Goal: Information Seeking & Learning: Learn about a topic

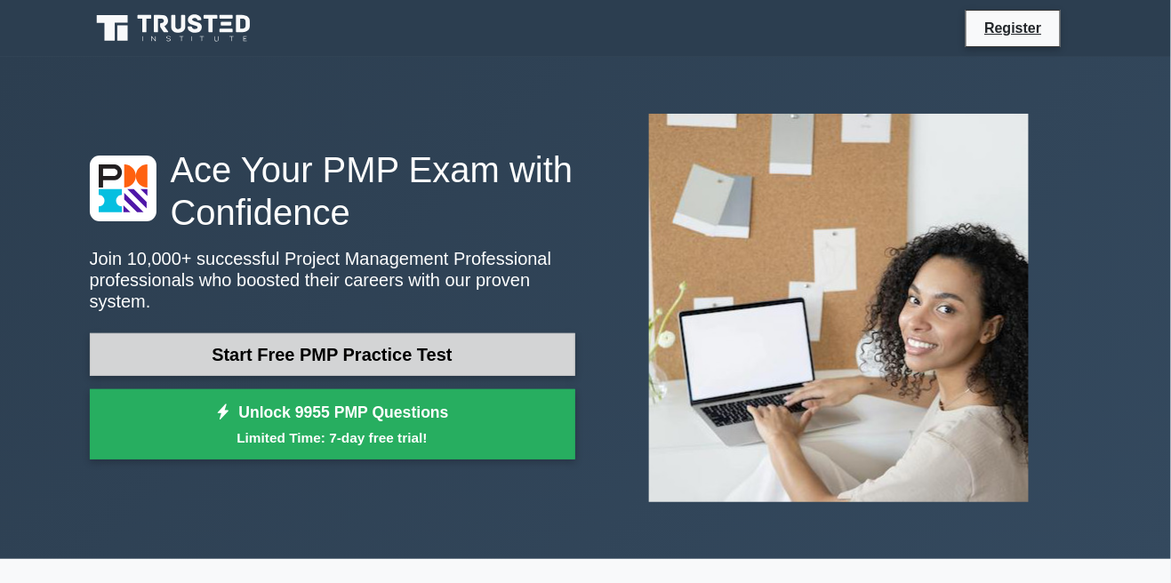
click at [170, 360] on link "Start Free PMP Practice Test" at bounding box center [333, 355] width 486 height 43
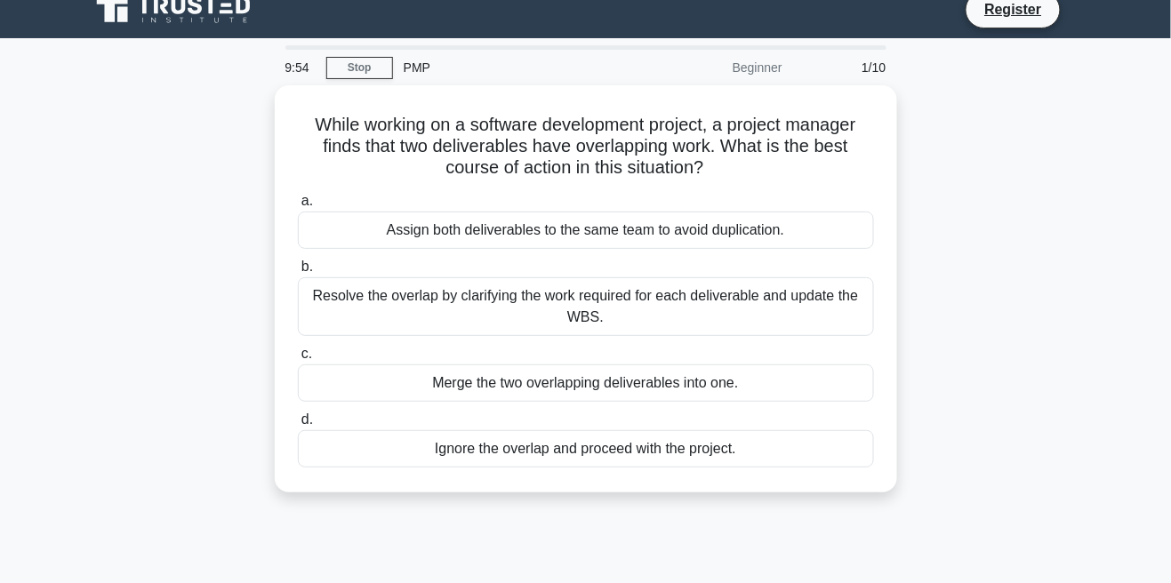
scroll to position [1, 0]
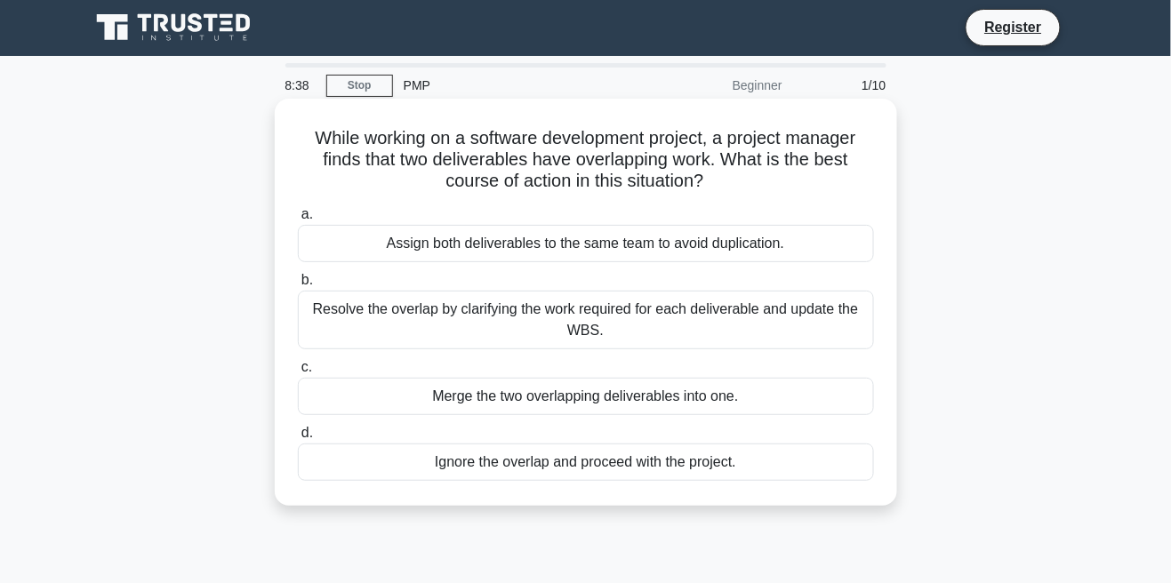
click at [800, 332] on div "Resolve the overlap by clarifying the work required for each deliverable and up…" at bounding box center [586, 320] width 576 height 59
click at [298, 286] on input "b. Resolve the overlap by clarifying the work required for each deliverable and…" at bounding box center [298, 281] width 0 height 12
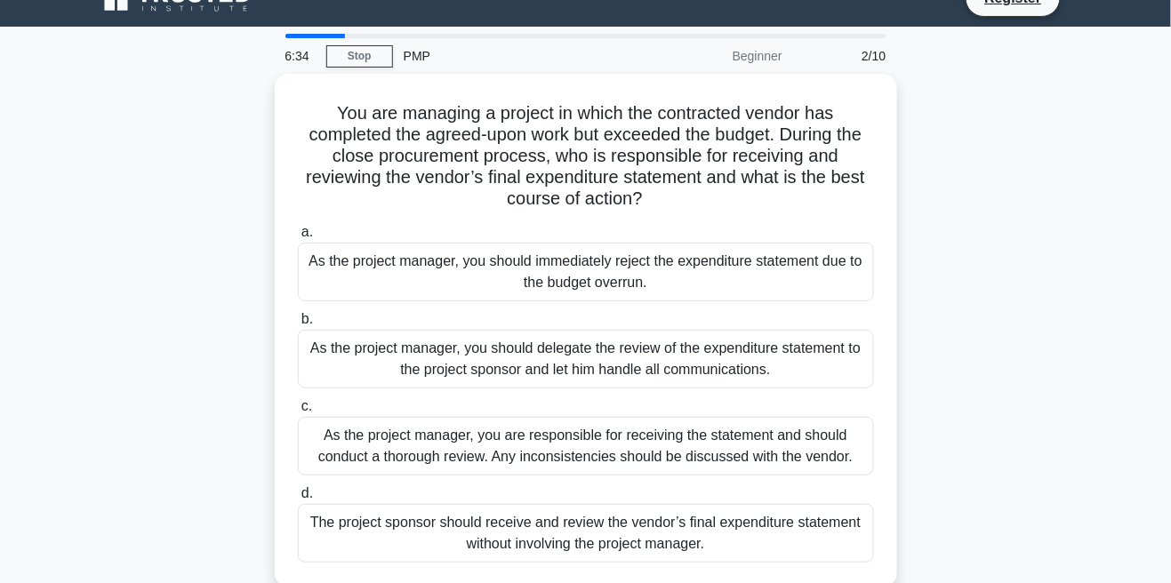
scroll to position [47, 0]
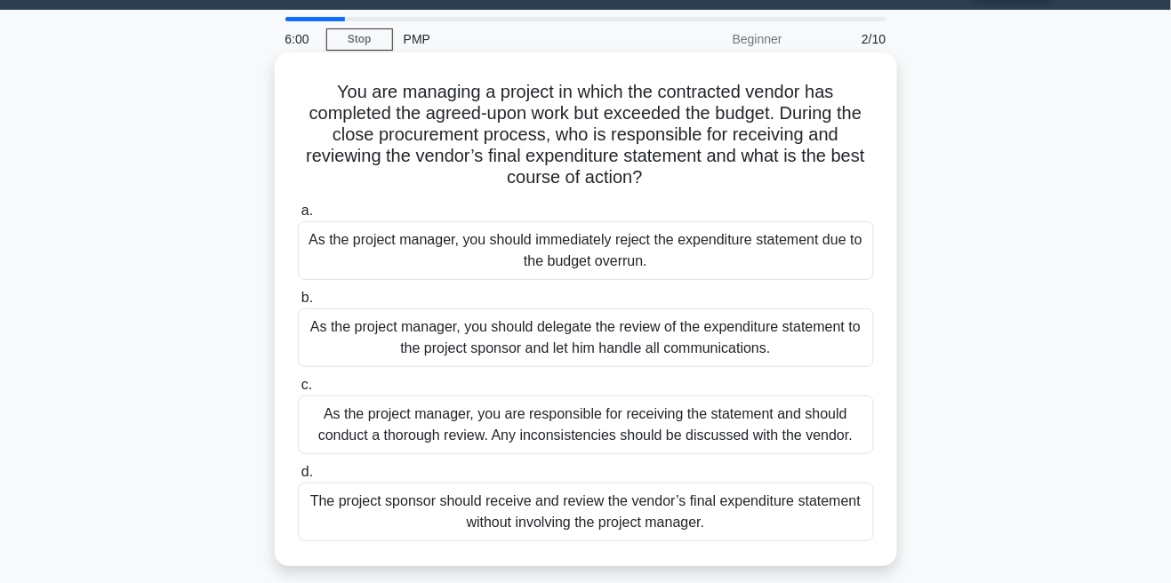
click at [754, 516] on div "The project sponsor should receive and review the vendor’s final expenditure st…" at bounding box center [586, 512] width 576 height 59
click at [298, 479] on input "d. The project sponsor should receive and review the vendor’s final expenditure…" at bounding box center [298, 473] width 0 height 12
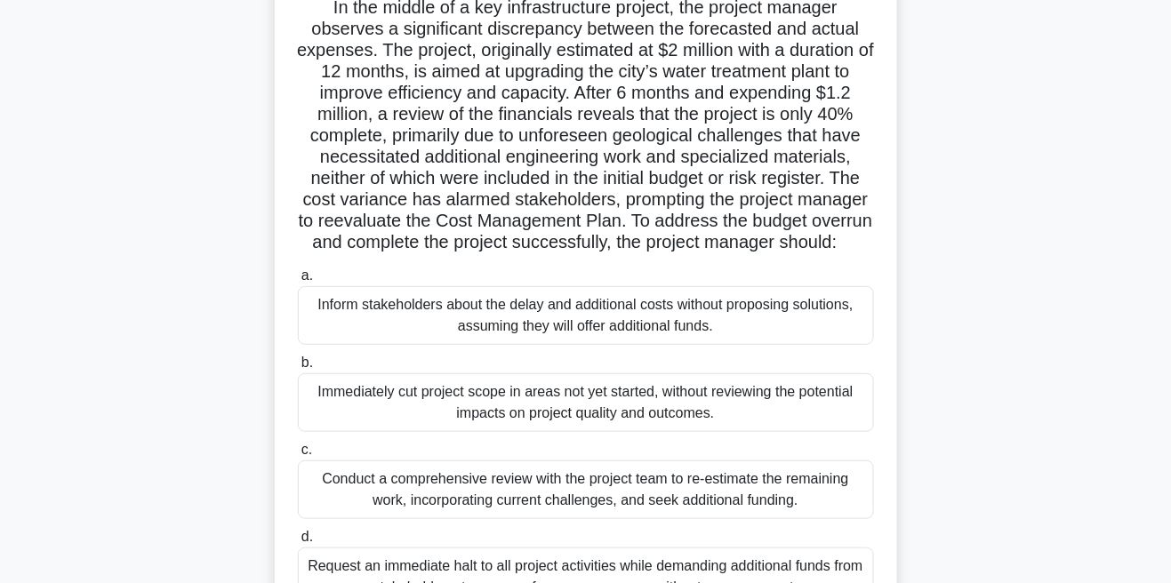
scroll to position [136, 0]
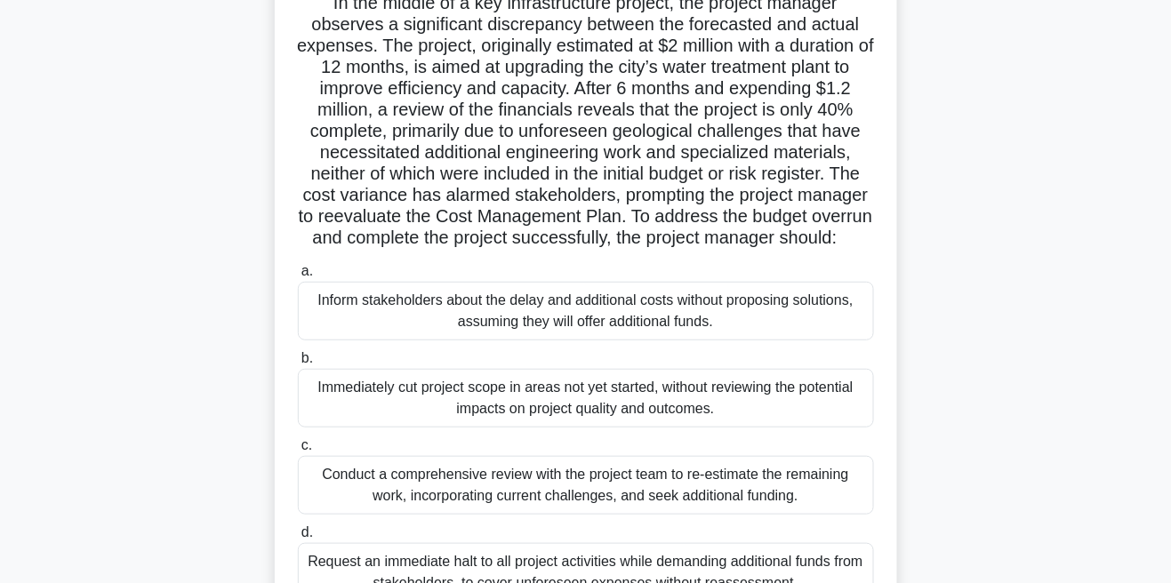
click at [775, 422] on div "Immediately cut project scope in areas not yet started, without reviewing the p…" at bounding box center [586, 398] width 576 height 59
click at [298, 365] on input "b. Immediately cut project scope in areas not yet started, without reviewing th…" at bounding box center [298, 359] width 0 height 12
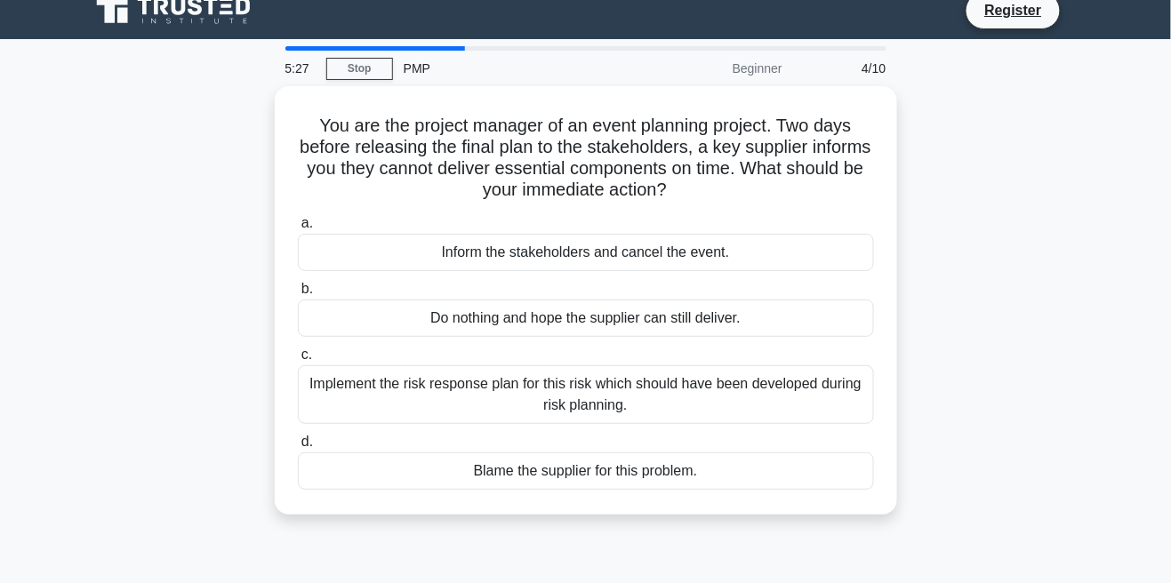
scroll to position [0, 0]
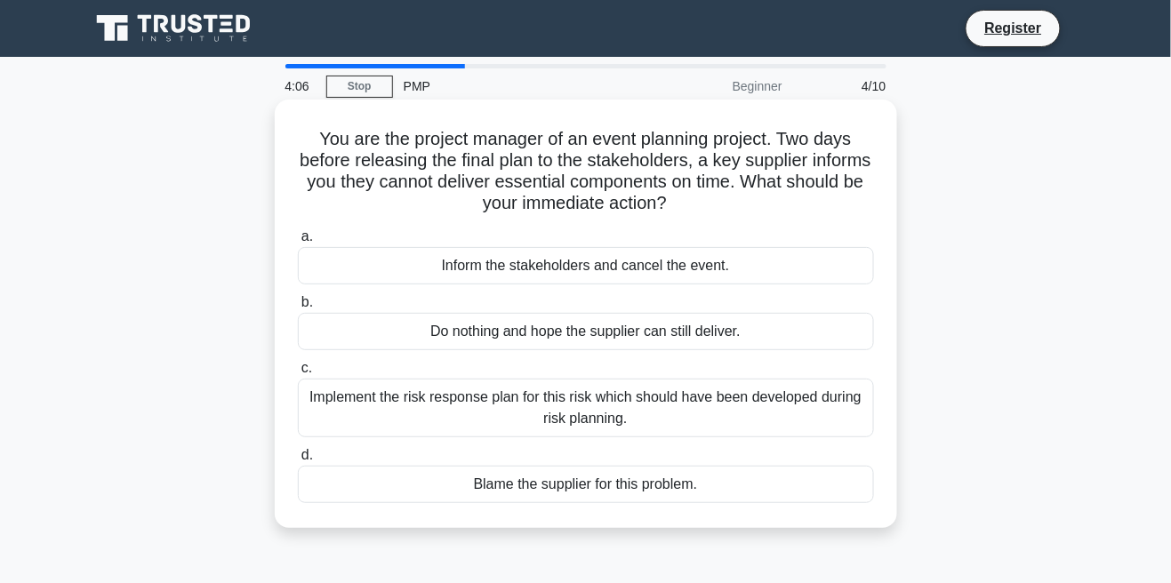
click at [805, 451] on label "d. Blame the supplier for this problem." at bounding box center [586, 474] width 576 height 59
click at [298, 451] on input "d. Blame the supplier for this problem." at bounding box center [298, 456] width 0 height 12
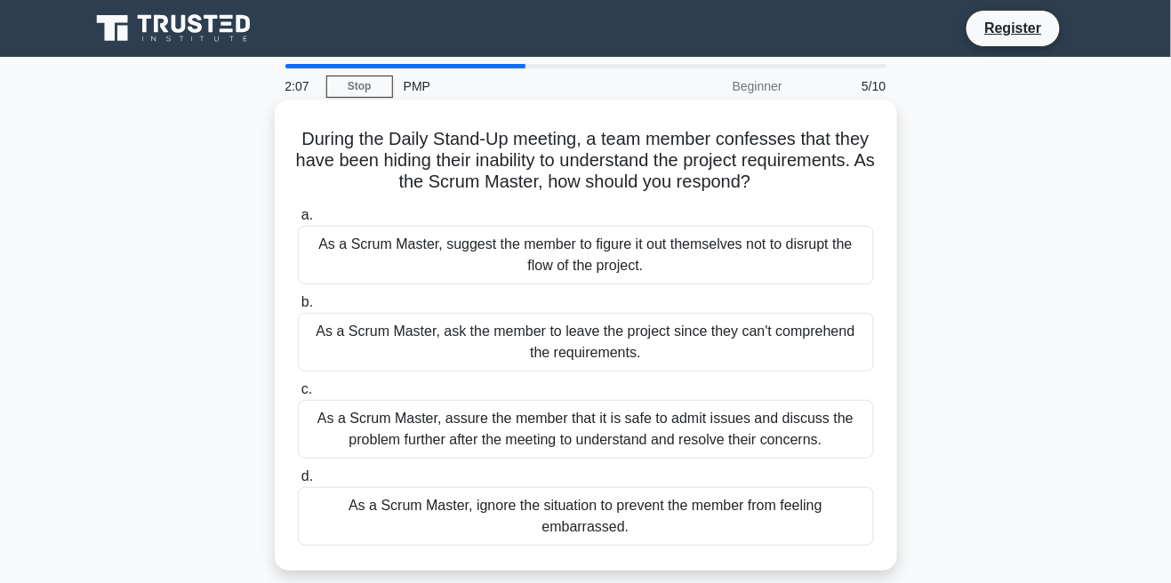
click at [370, 431] on div "As a Scrum Master, assure the member that it is safe to admit issues and discus…" at bounding box center [586, 429] width 576 height 59
click at [298, 396] on input "c. As a Scrum Master, assure the member that it is safe to admit issues and dis…" at bounding box center [298, 390] width 0 height 12
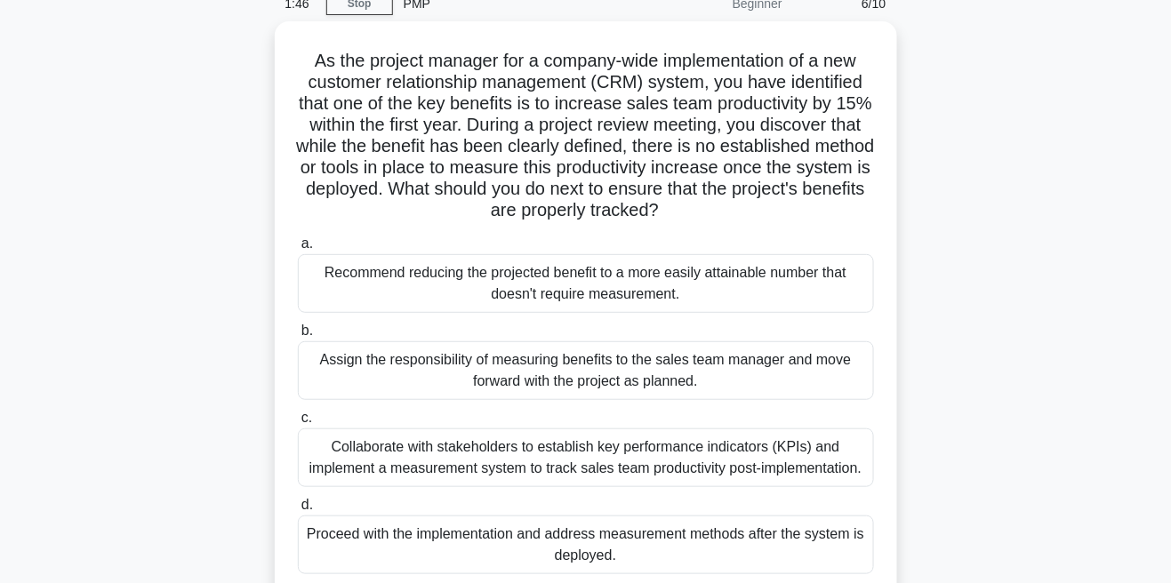
scroll to position [84, 0]
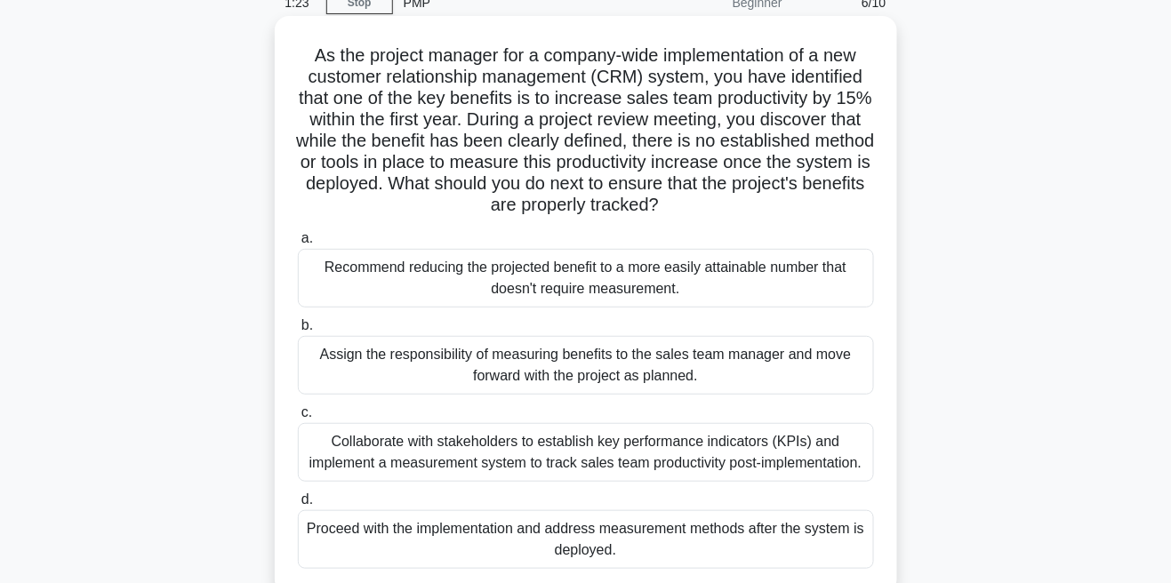
click at [342, 471] on div "Collaborate with stakeholders to establish key performance indicators (KPIs) an…" at bounding box center [586, 452] width 576 height 59
click at [298, 419] on input "c. Collaborate with stakeholders to establish key performance indicators (KPIs)…" at bounding box center [298, 413] width 0 height 12
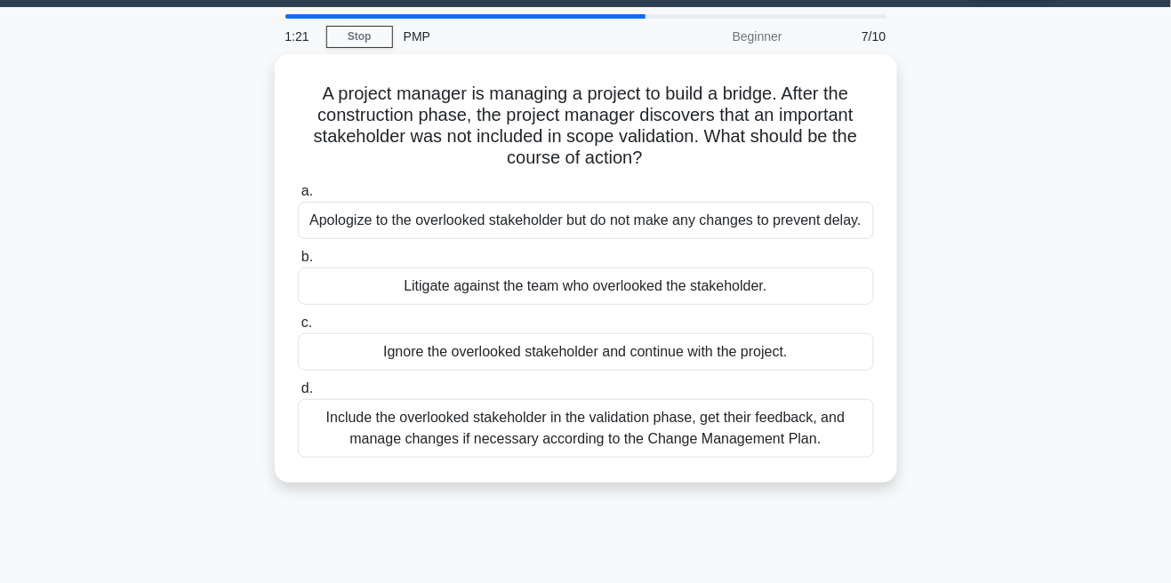
scroll to position [68, 0]
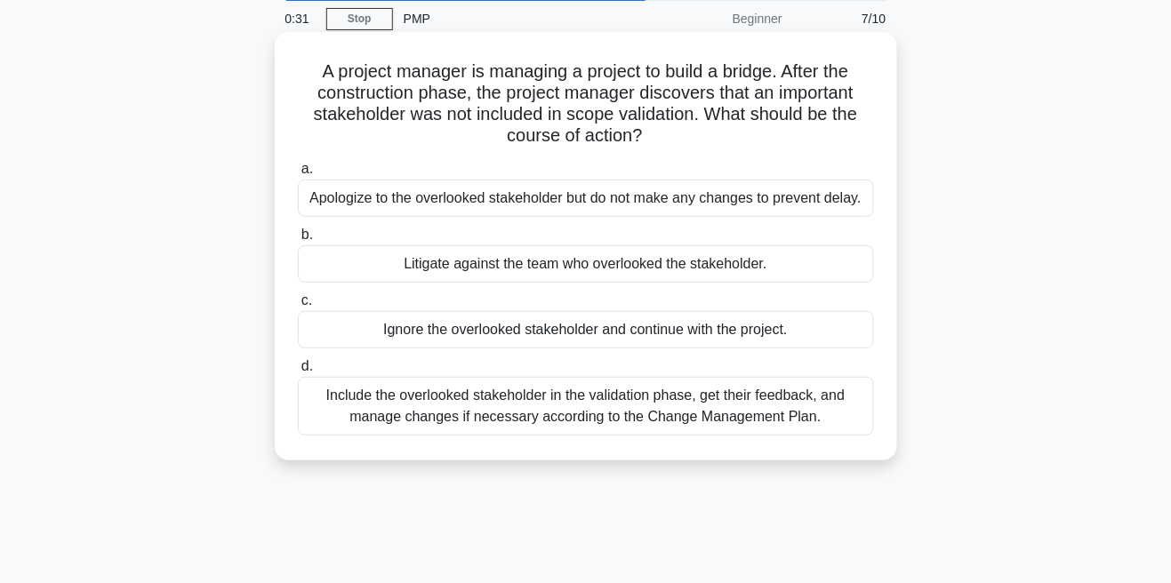
click at [374, 415] on div "Include the overlooked stakeholder in the validation phase, get their feedback,…" at bounding box center [586, 406] width 576 height 59
click at [298, 373] on input "d. Include the overlooked stakeholder in the validation phase, get their feedba…" at bounding box center [298, 367] width 0 height 12
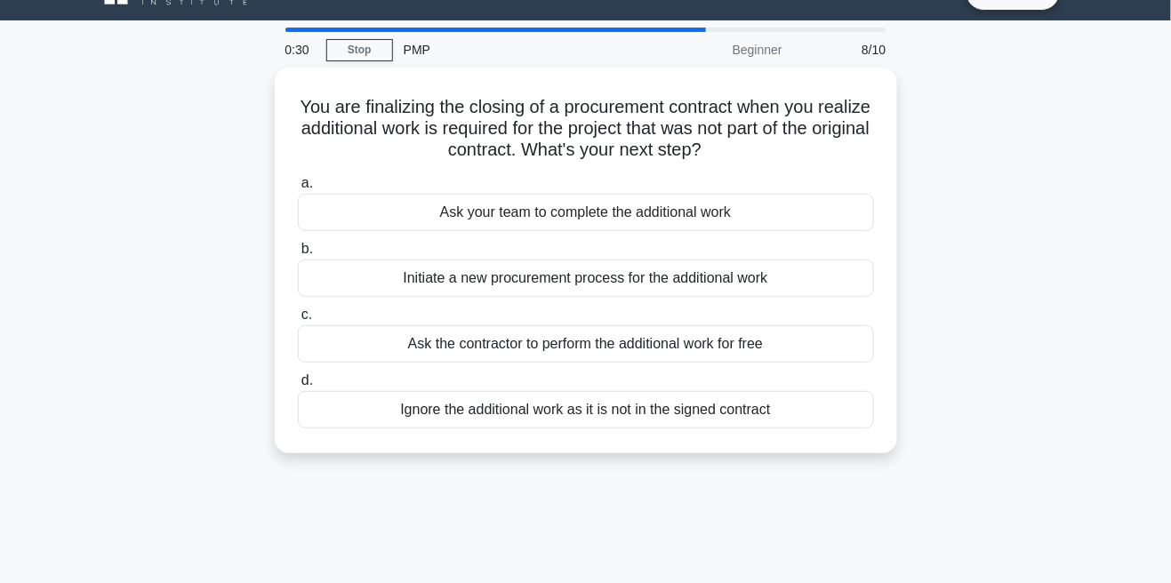
scroll to position [0, 0]
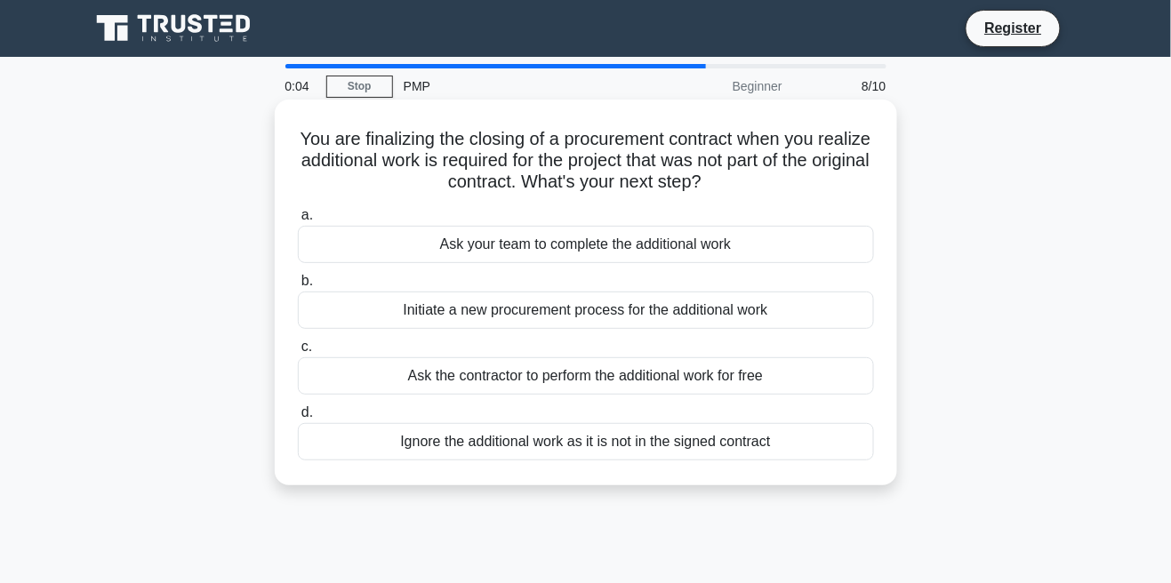
click at [387, 327] on div "Initiate a new procurement process for the additional work" at bounding box center [586, 310] width 576 height 37
click at [298, 287] on input "b. Initiate a new procurement process for the additional work" at bounding box center [298, 282] width 0 height 12
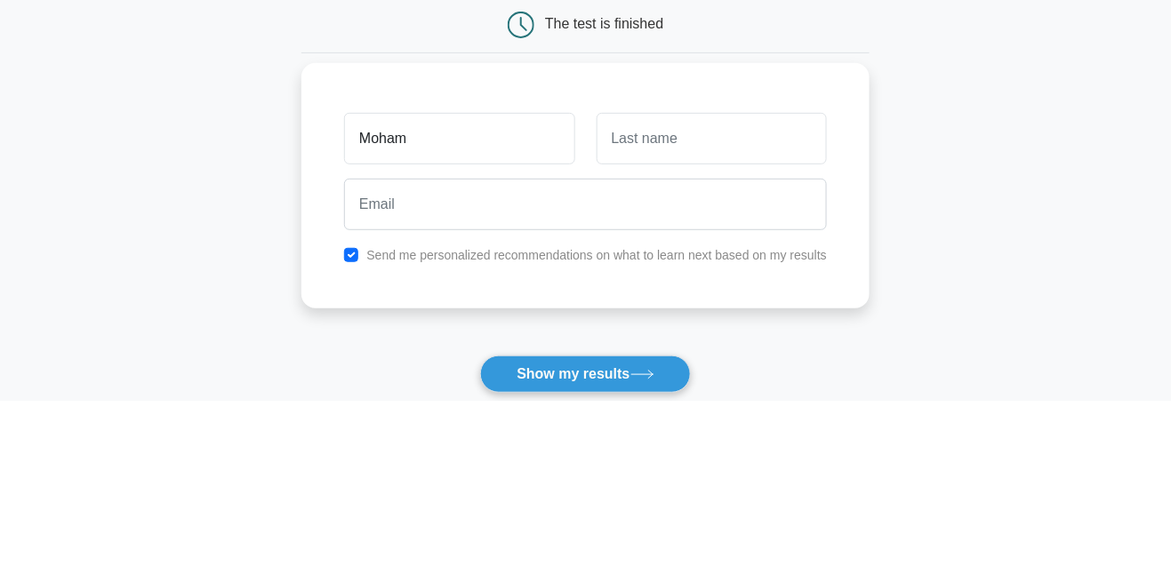
type input "Moham"
click at [707, 320] on input "text" at bounding box center [712, 322] width 230 height 52
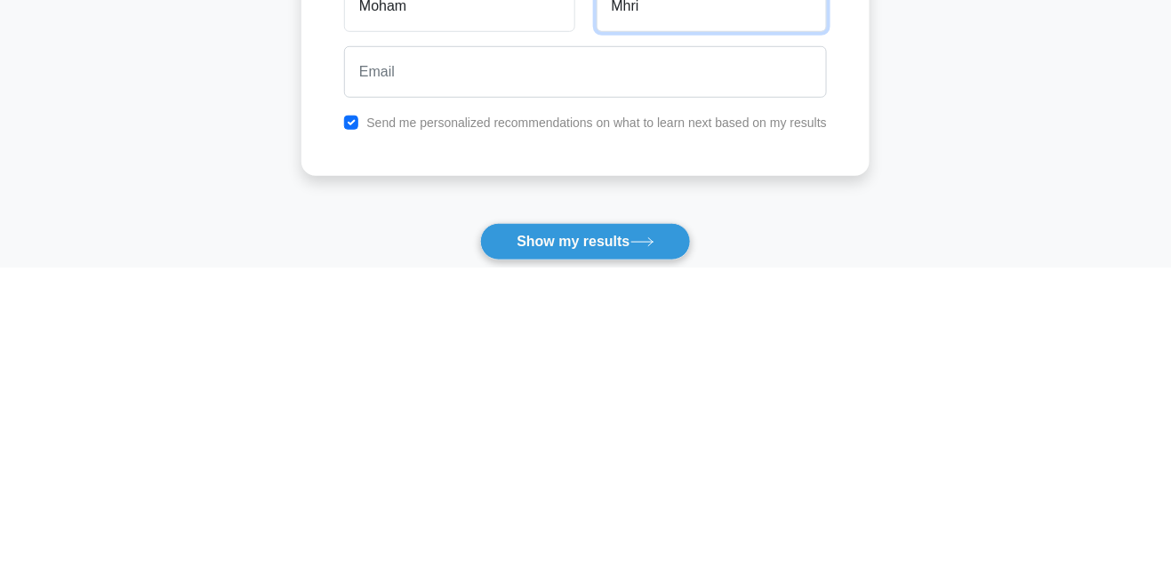
type input "Mhri"
click at [744, 433] on label "Send me personalized recommendations on what to learn next based on my results" at bounding box center [596, 438] width 461 height 14
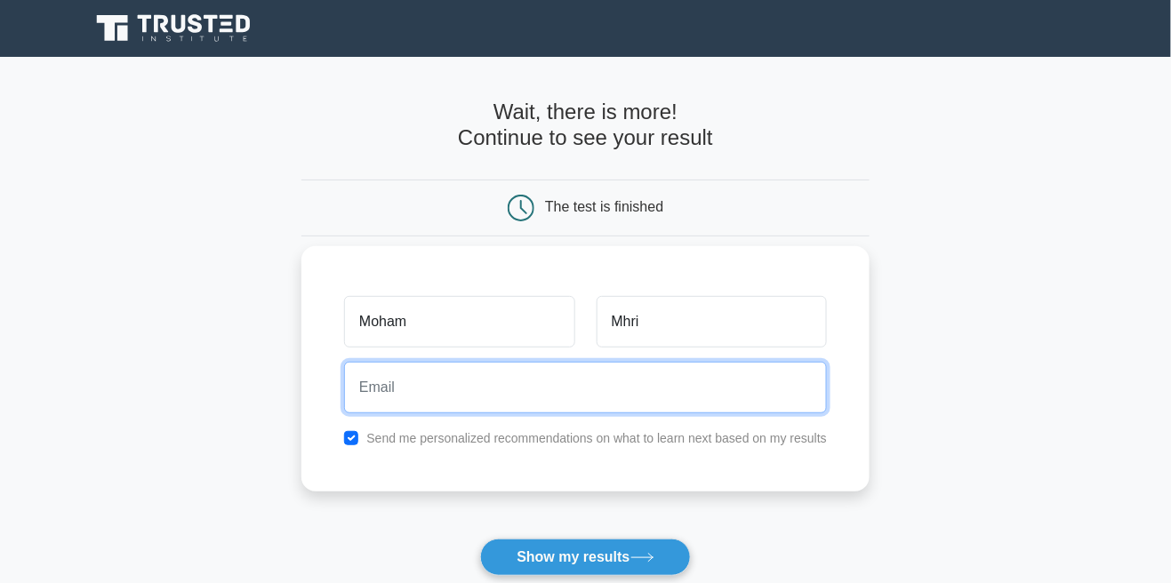
click at [673, 397] on input "email" at bounding box center [585, 388] width 483 height 52
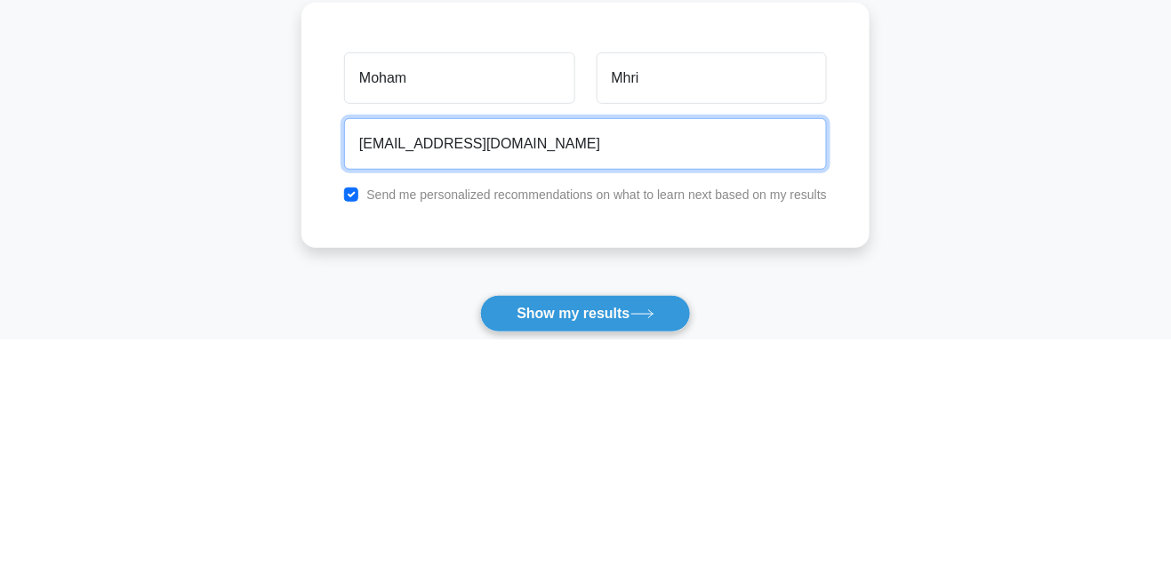
type input "mhrirak@gmail.com"
click at [480, 539] on button "Show my results" at bounding box center [585, 557] width 210 height 37
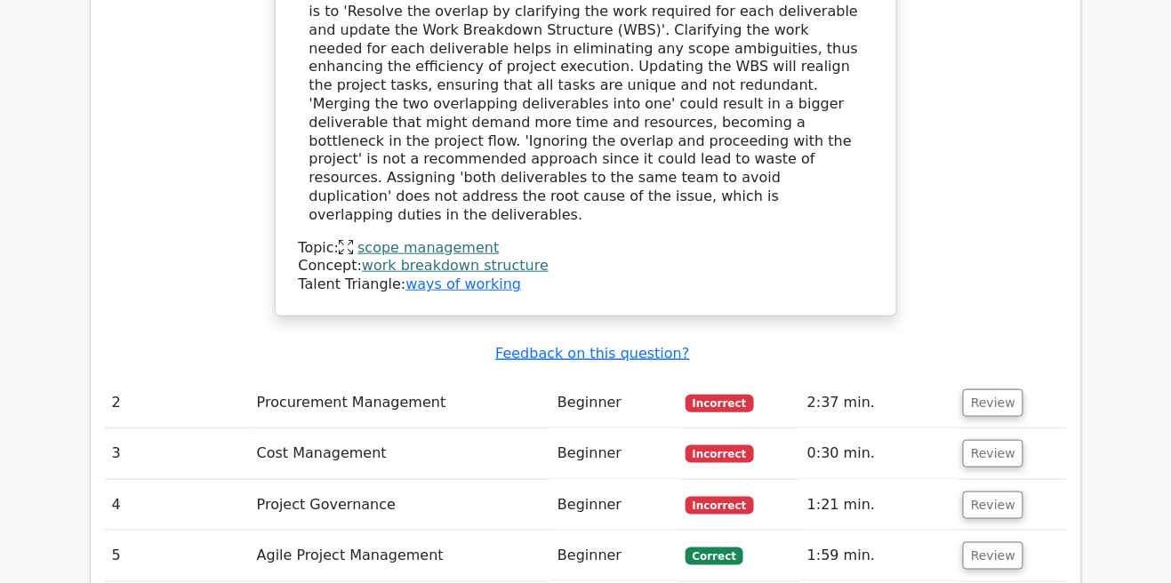
scroll to position [2045, 0]
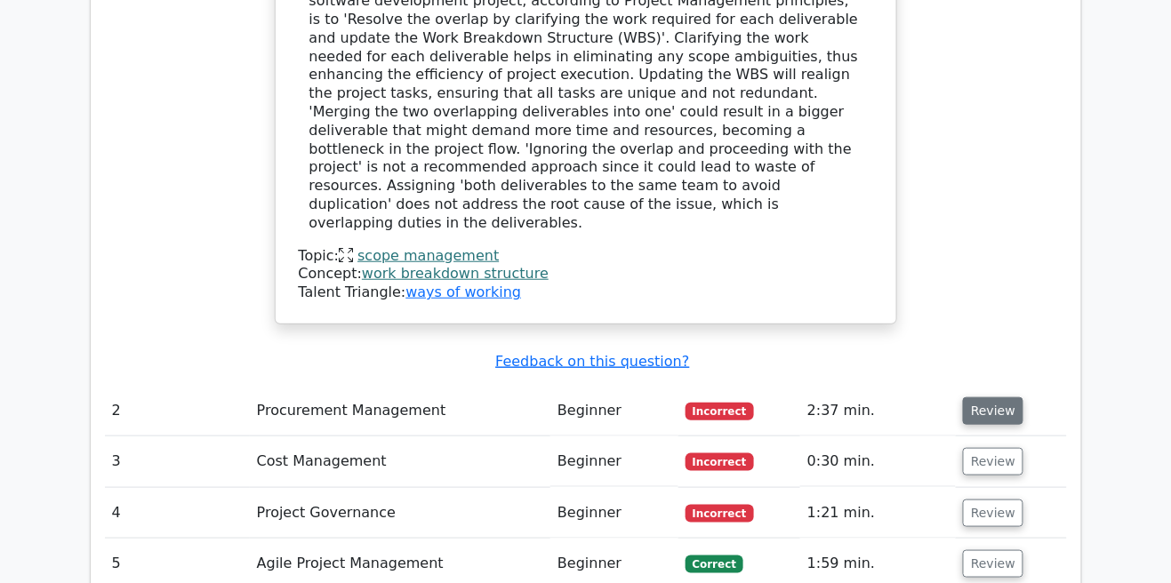
click at [1004, 398] on button "Review" at bounding box center [993, 412] width 60 height 28
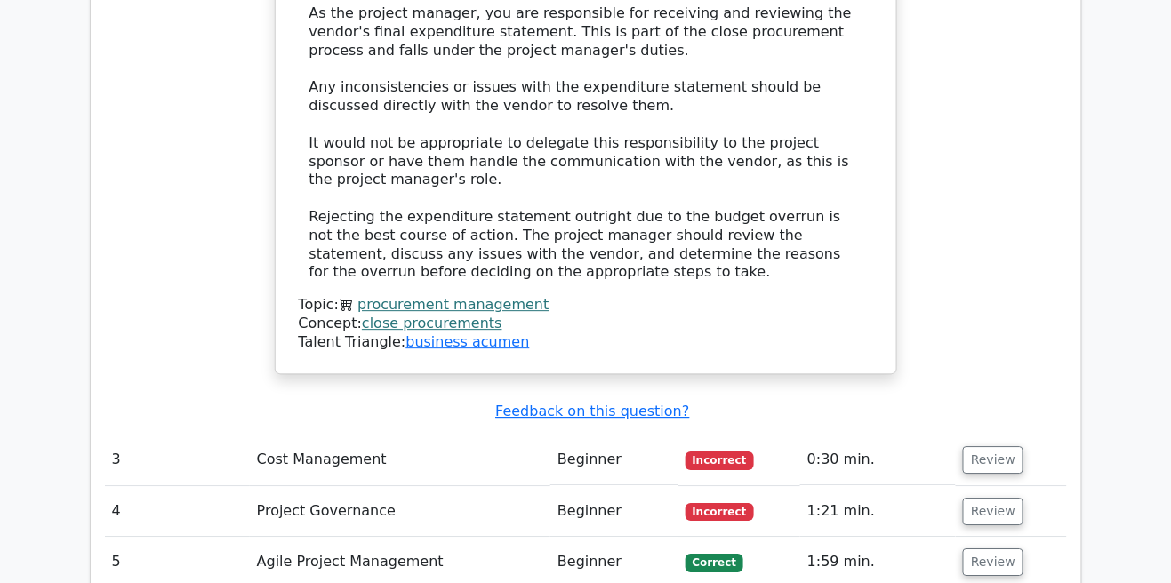
scroll to position [3017, 0]
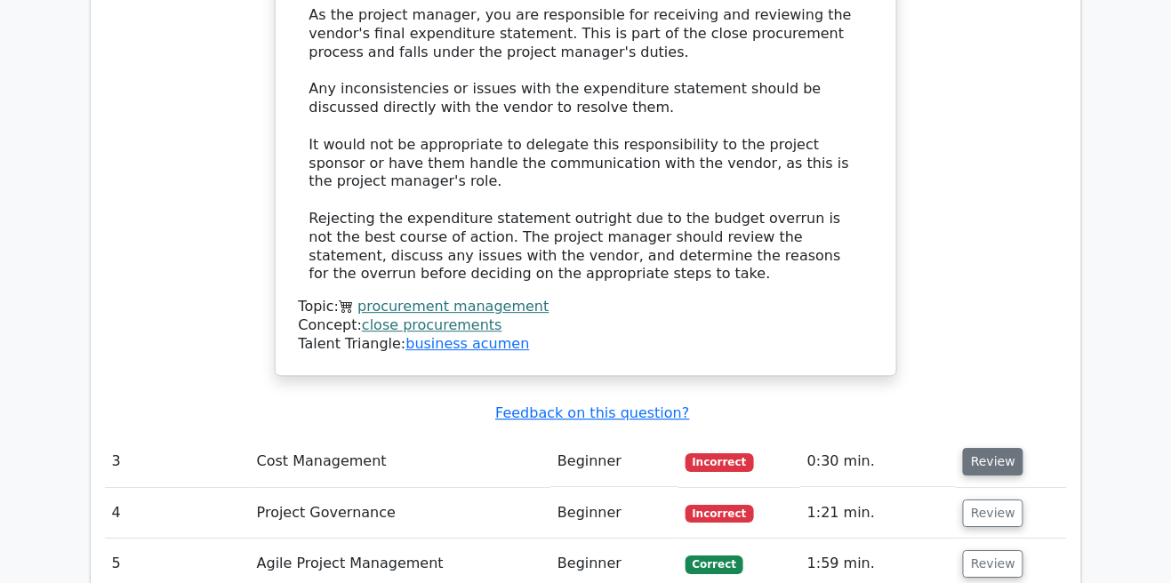
click at [1000, 448] on button "Review" at bounding box center [993, 462] width 60 height 28
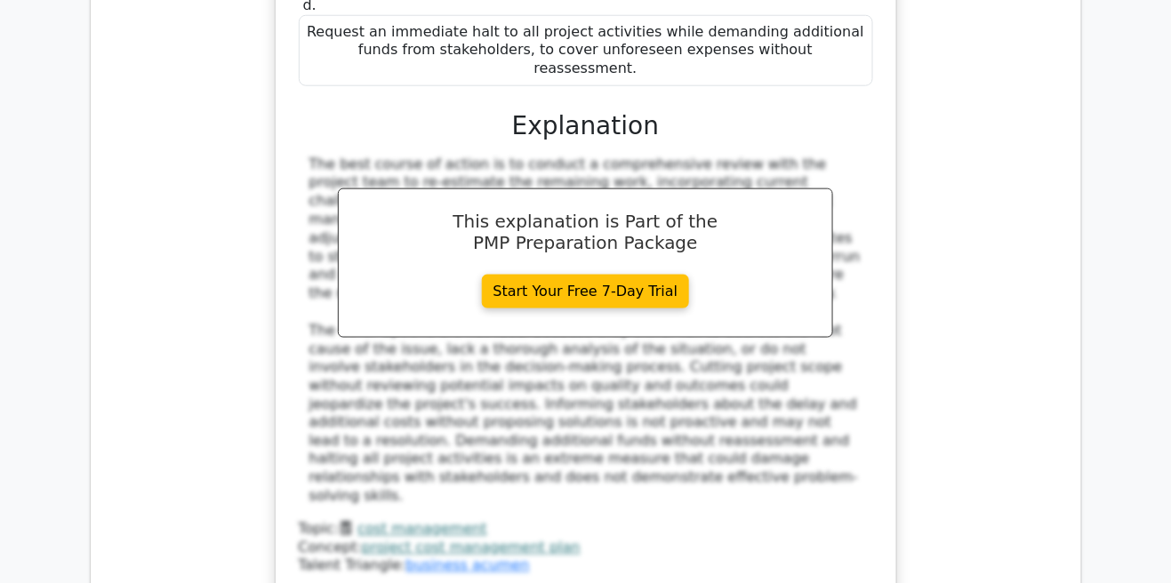
scroll to position [4113, 0]
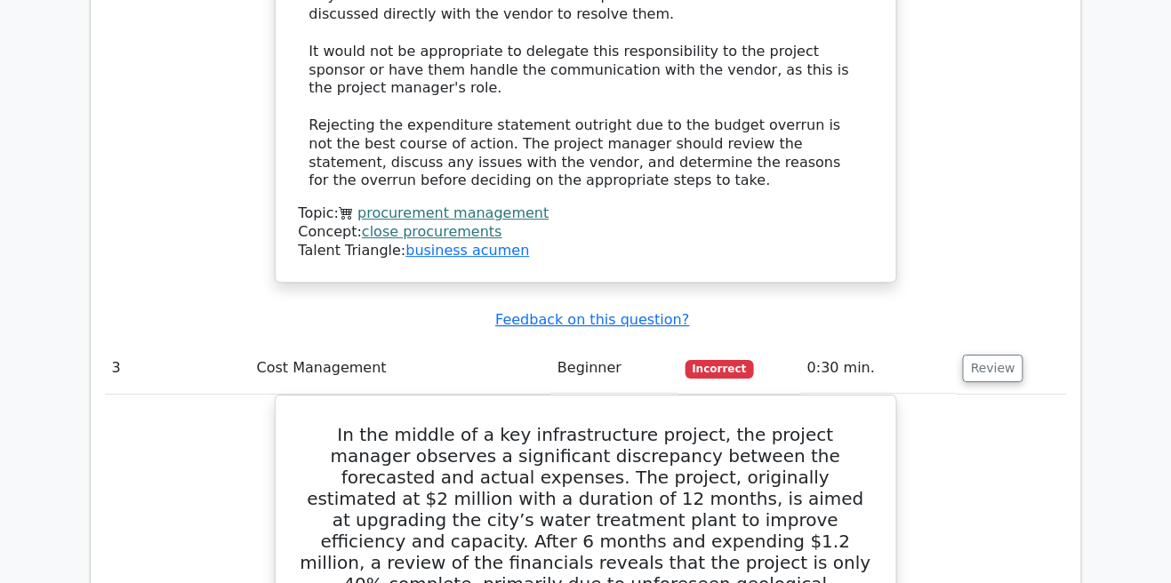
scroll to position [3107, 0]
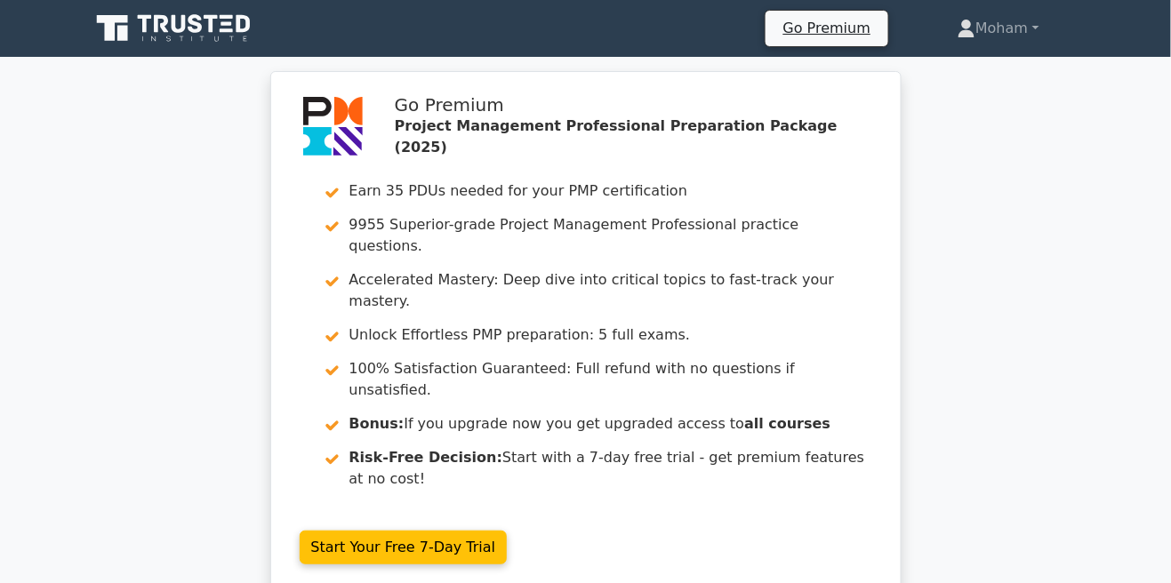
click at [194, 36] on icon at bounding box center [175, 29] width 171 height 34
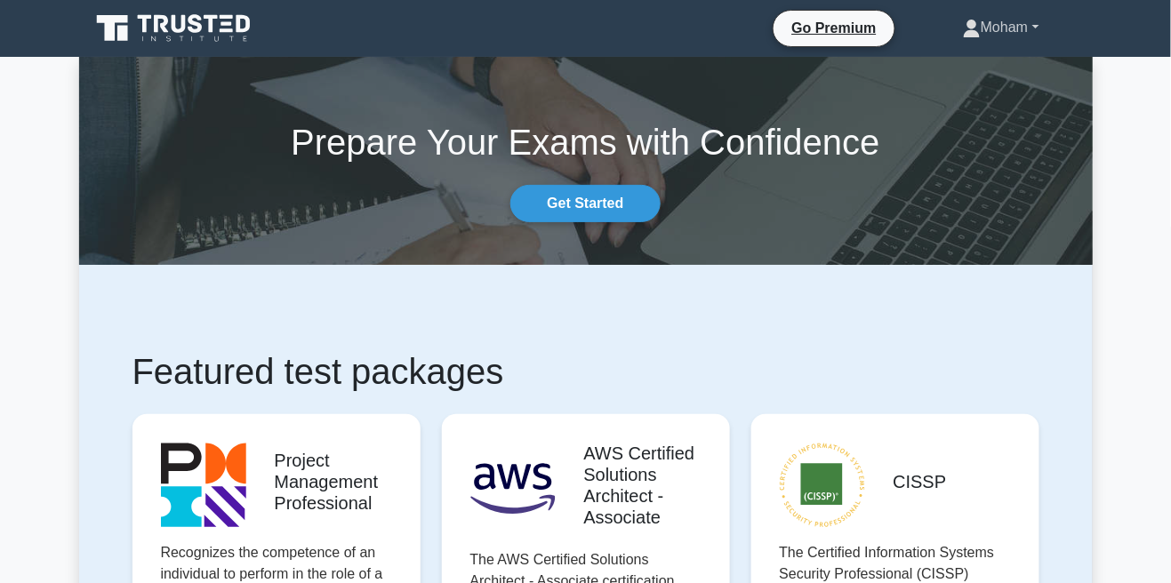
click at [1026, 35] on link "Moham" at bounding box center [1001, 28] width 161 height 36
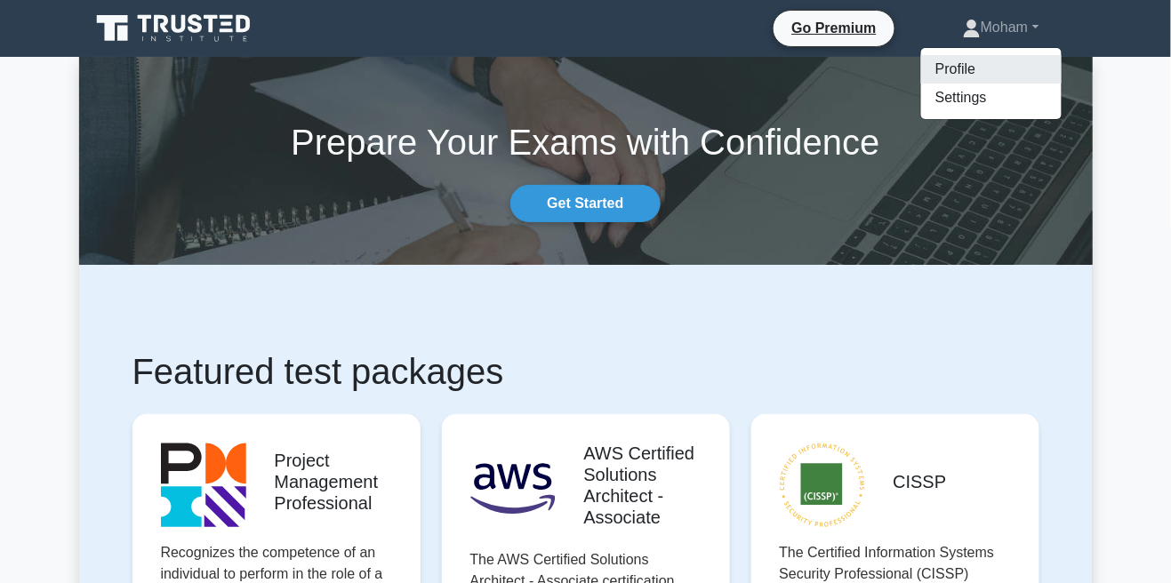
click at [1017, 68] on link "Profile" at bounding box center [991, 69] width 141 height 28
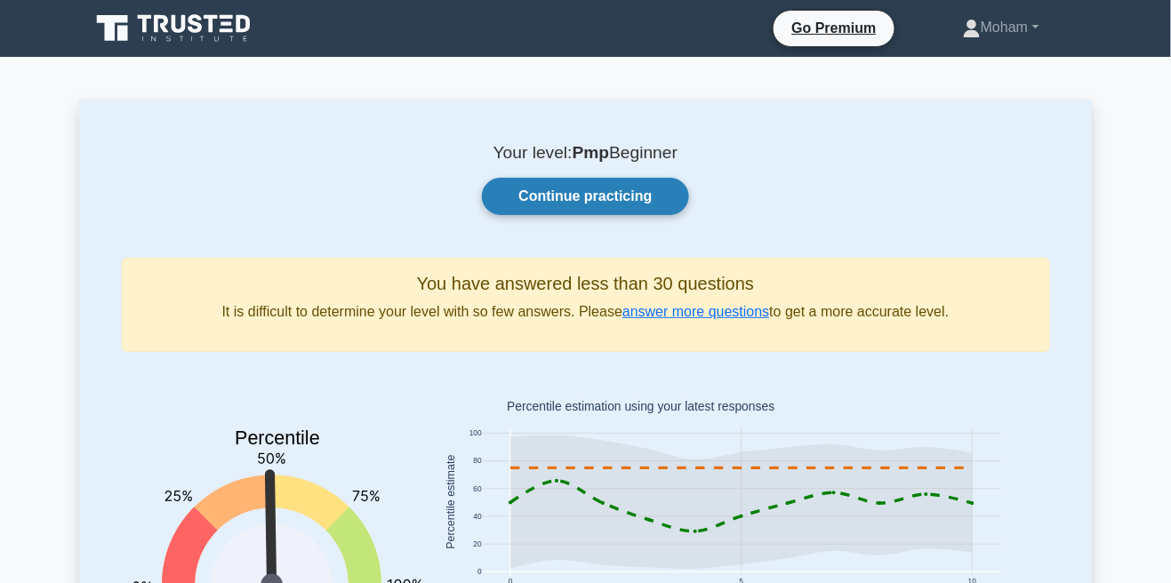
click at [646, 212] on link "Continue practicing" at bounding box center [585, 196] width 206 height 37
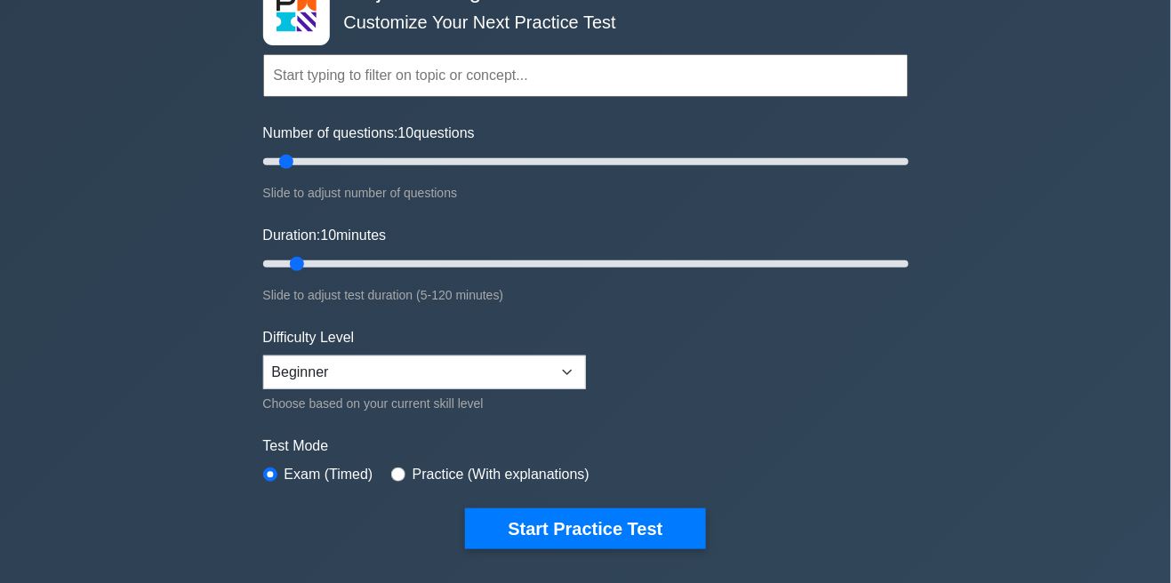
scroll to position [130, 0]
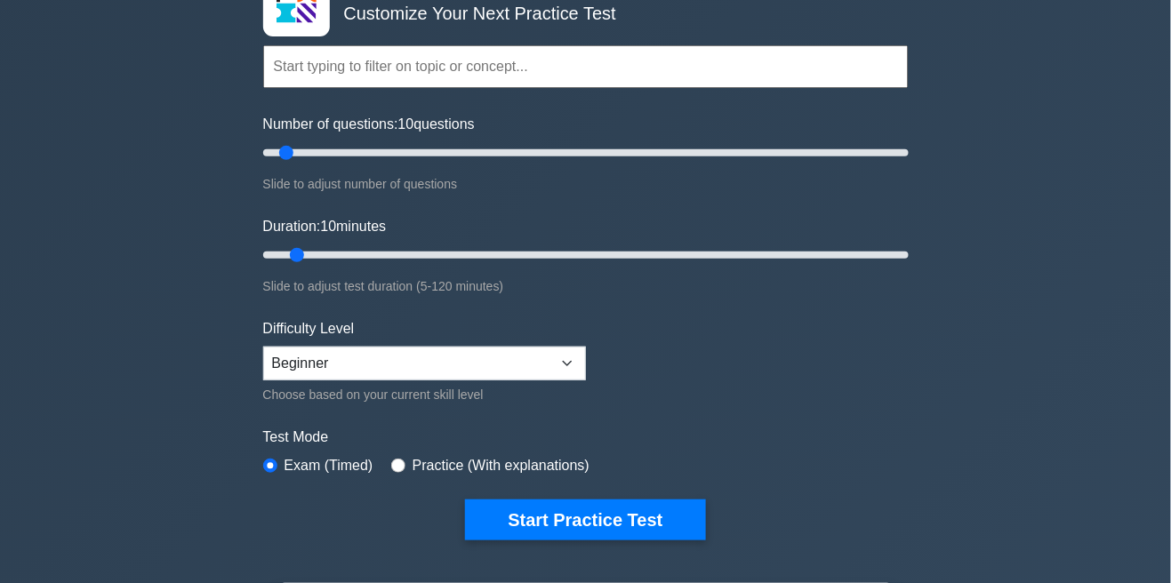
click at [569, 472] on label "Practice (With explanations)" at bounding box center [501, 465] width 177 height 21
click at [398, 472] on input "radio" at bounding box center [398, 466] width 14 height 14
radio input "true"
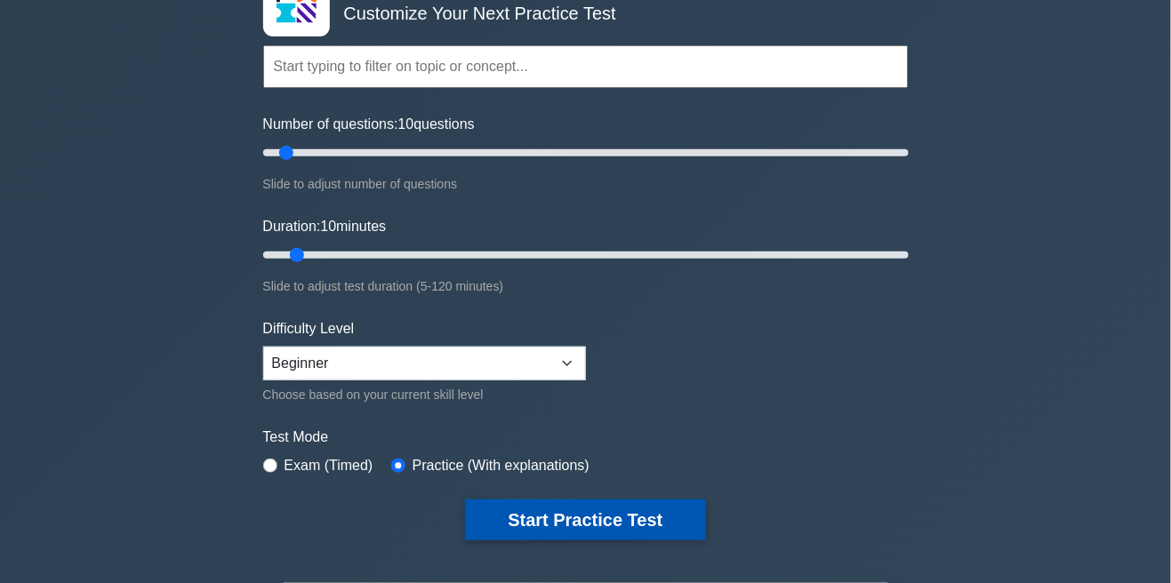
click at [616, 527] on button "Start Practice Test" at bounding box center [585, 520] width 240 height 41
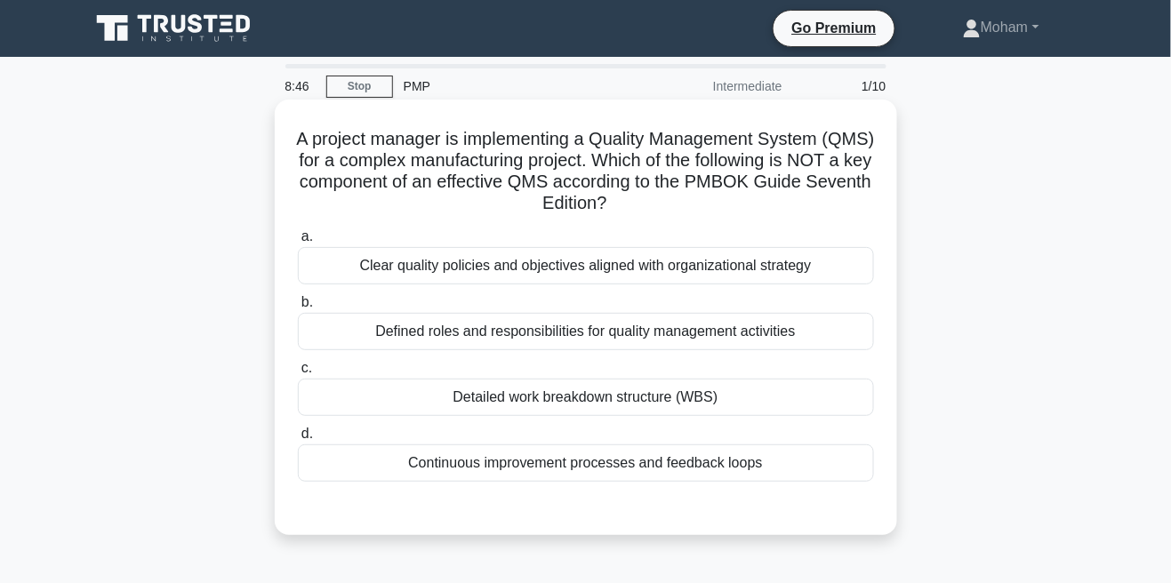
click at [809, 280] on div "Clear quality policies and objectives aligned with organizational strategy" at bounding box center [586, 265] width 576 height 37
click at [298, 243] on input "a. Clear quality policies and objectives aligned with organizational strategy" at bounding box center [298, 237] width 0 height 12
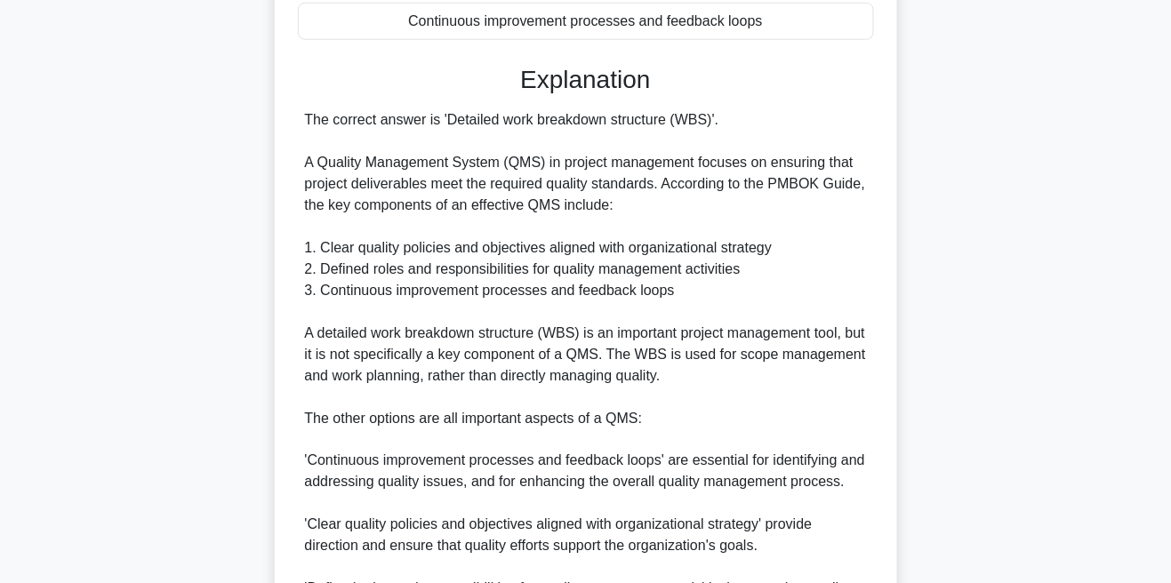
scroll to position [435, 0]
